Goal: Information Seeking & Learning: Learn about a topic

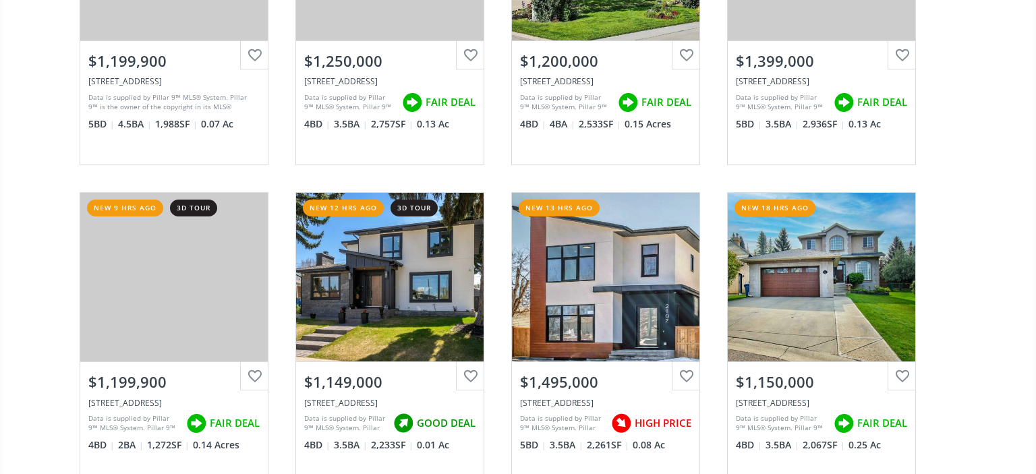
scroll to position [297, 0]
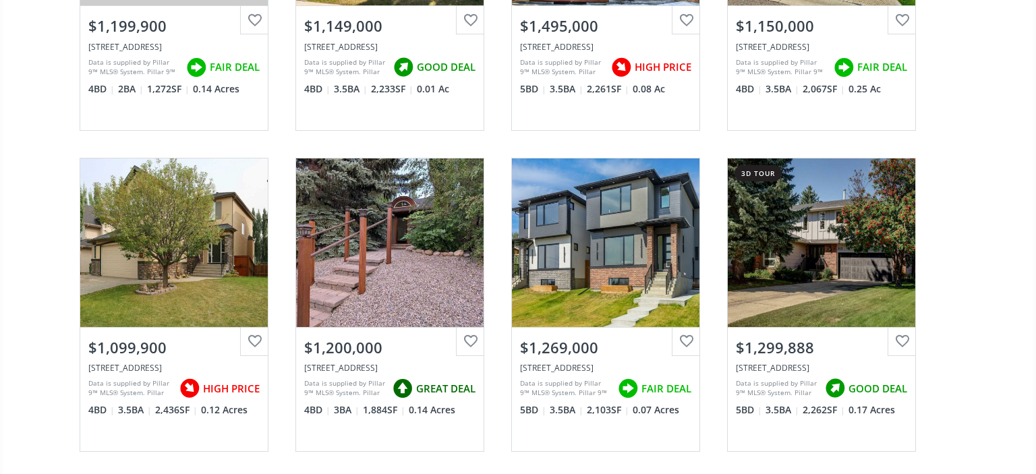
scroll to position [653, 0]
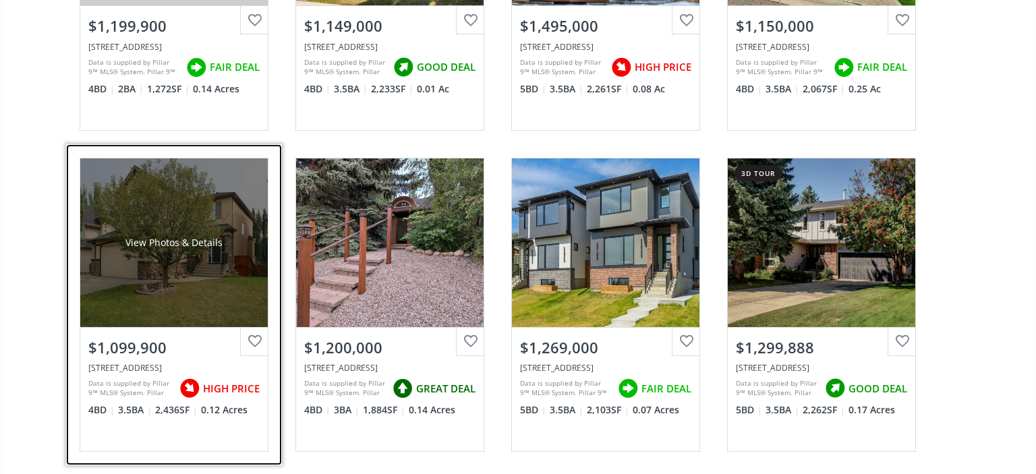
click at [204, 295] on div "View Photos & Details" at bounding box center [173, 242] width 187 height 169
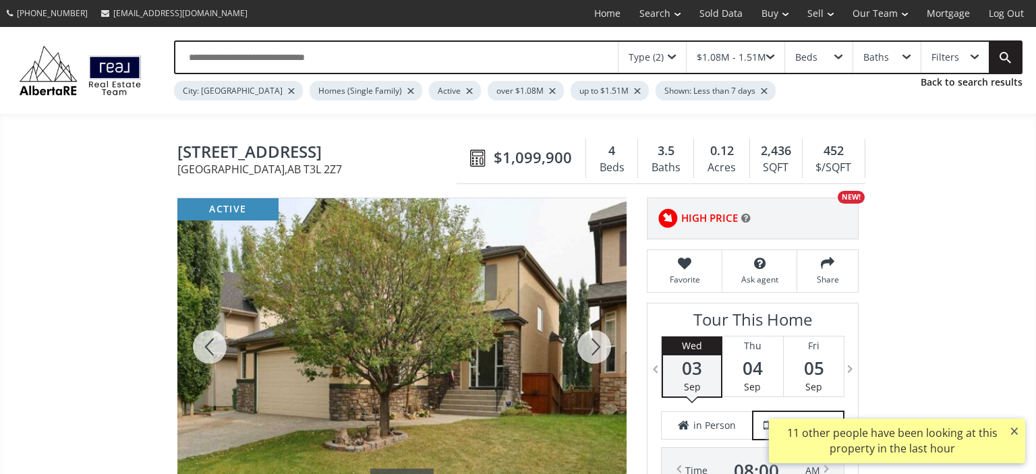
click at [1014, 429] on button "×" at bounding box center [1015, 431] width 22 height 24
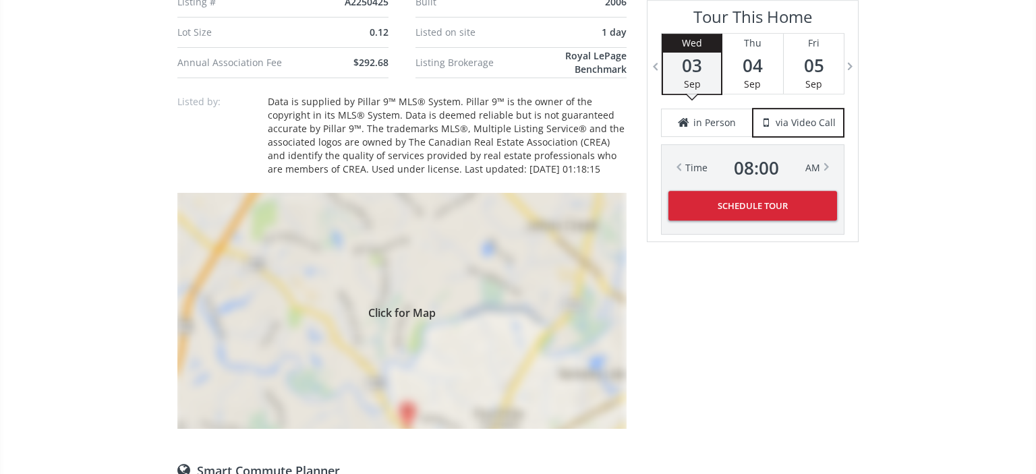
scroll to position [1205, 0]
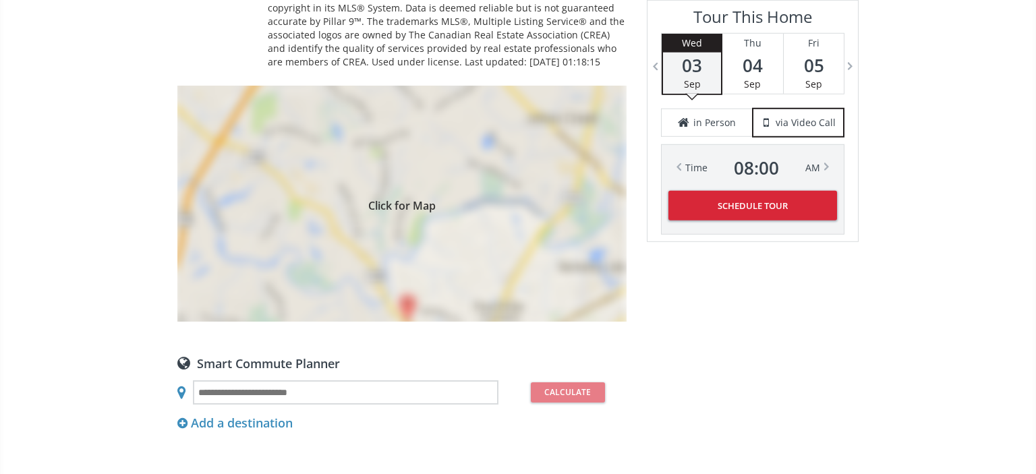
click at [484, 281] on div "Click for Map" at bounding box center [401, 204] width 449 height 236
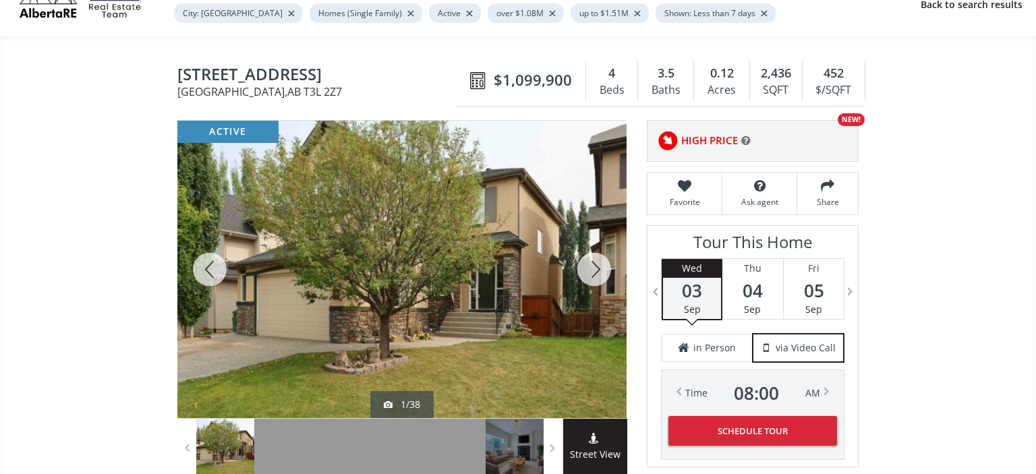
scroll to position [65, 0]
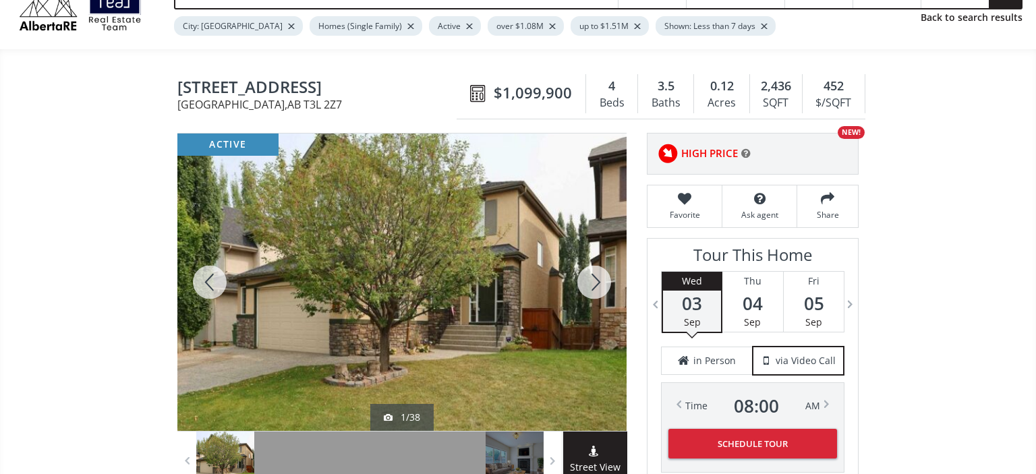
click at [596, 277] on div at bounding box center [594, 282] width 65 height 297
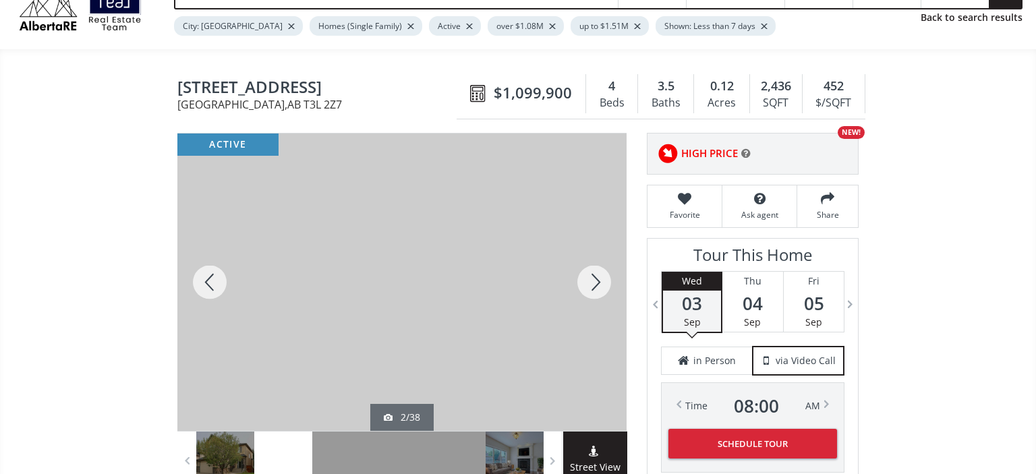
click at [596, 277] on div at bounding box center [594, 282] width 65 height 297
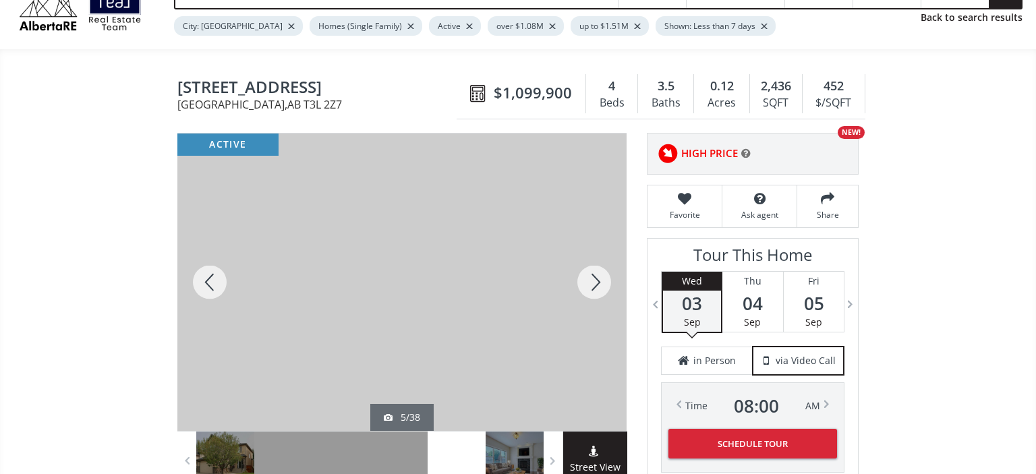
click at [596, 277] on div at bounding box center [594, 282] width 65 height 297
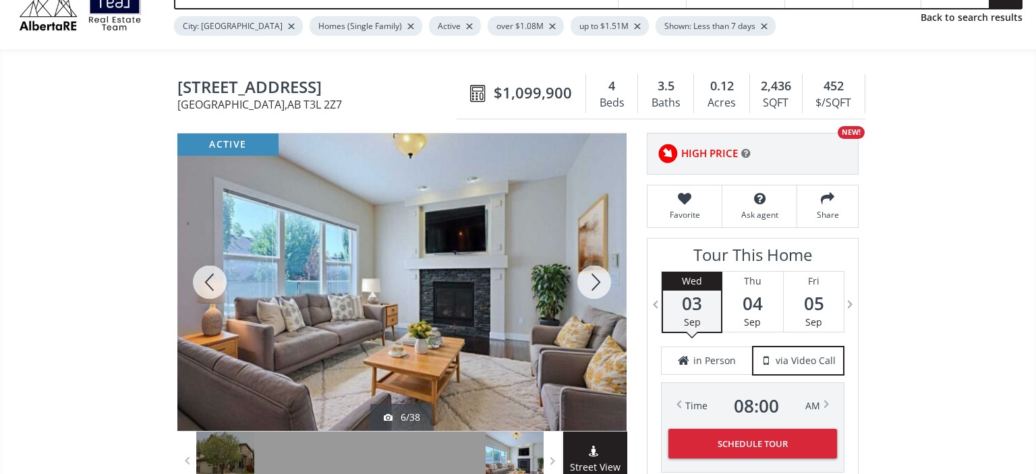
click at [596, 277] on div at bounding box center [594, 282] width 65 height 297
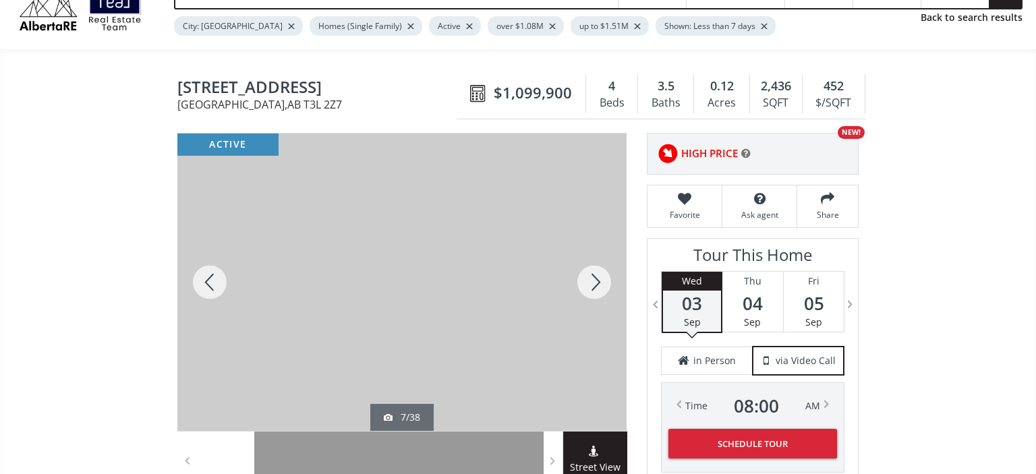
click at [596, 277] on div at bounding box center [594, 282] width 65 height 297
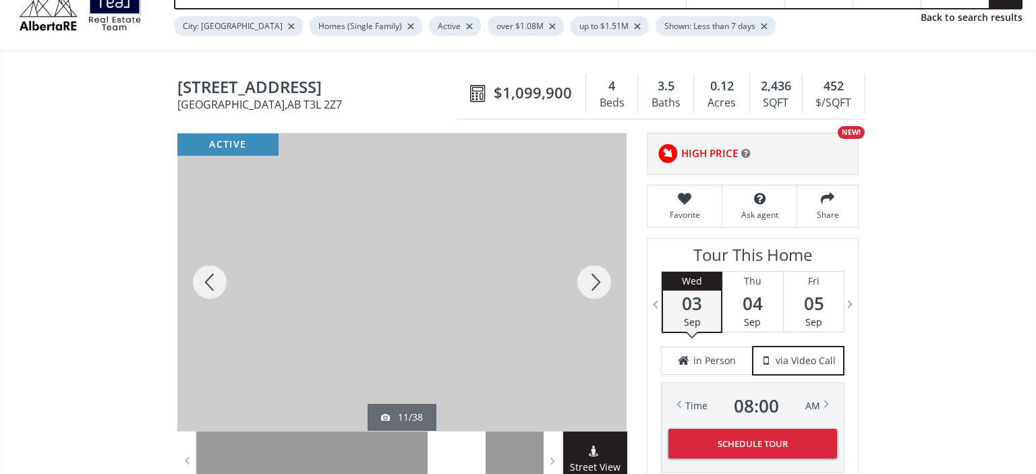
click at [596, 277] on div at bounding box center [594, 282] width 65 height 297
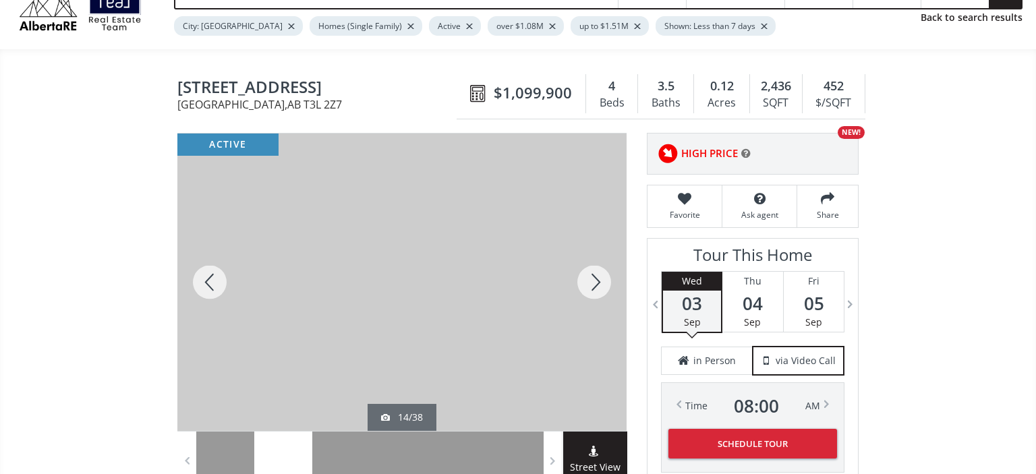
click at [596, 277] on div at bounding box center [594, 282] width 65 height 297
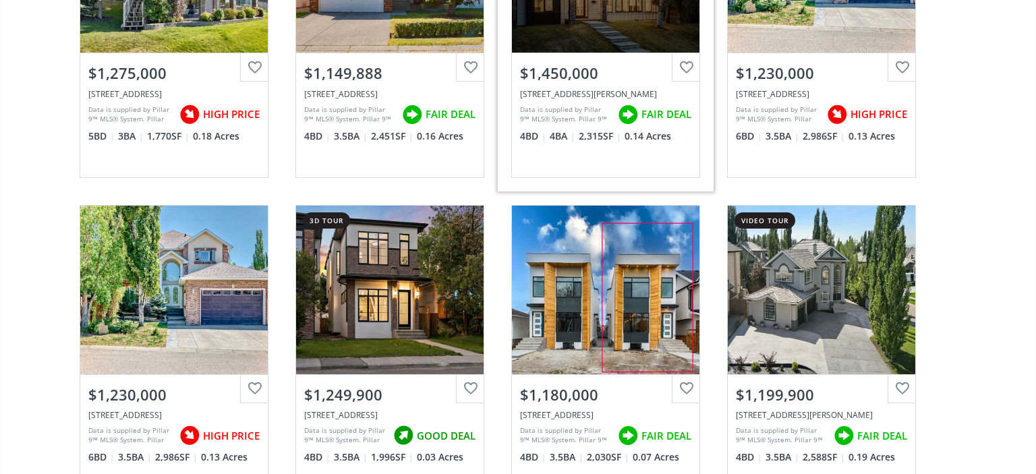
scroll to position [1578, 0]
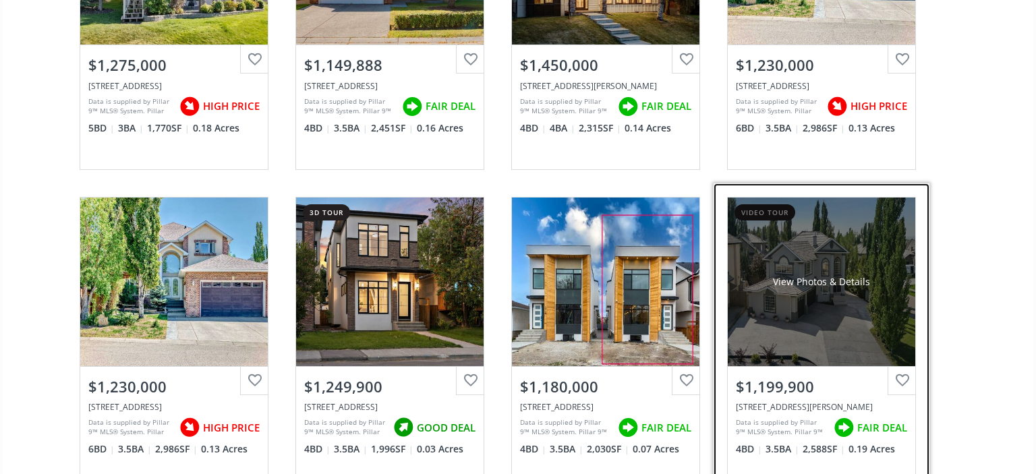
click at [805, 308] on div "View Photos & Details" at bounding box center [821, 282] width 187 height 169
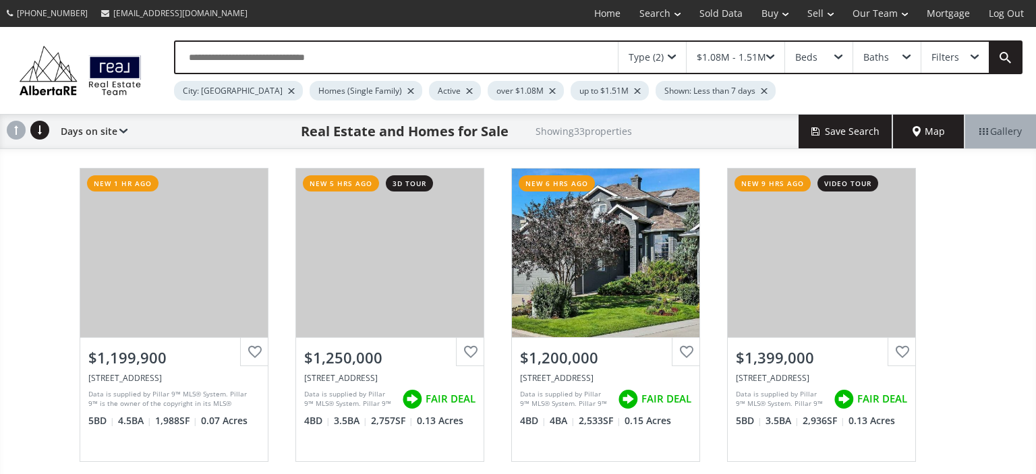
click at [950, 129] on div "Map" at bounding box center [928, 132] width 71 height 34
